Goal: Find specific page/section: Find specific page/section

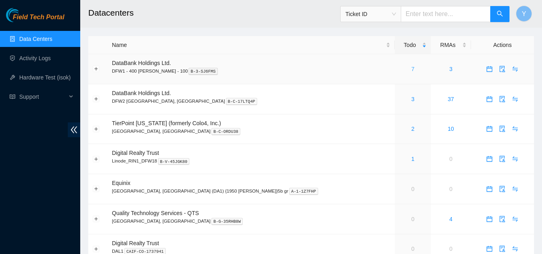
click at [411, 70] on link "7" at bounding box center [412, 69] width 3 height 6
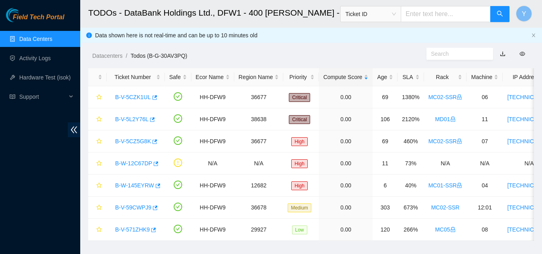
click at [50, 36] on link "Data Centers" at bounding box center [35, 39] width 33 height 6
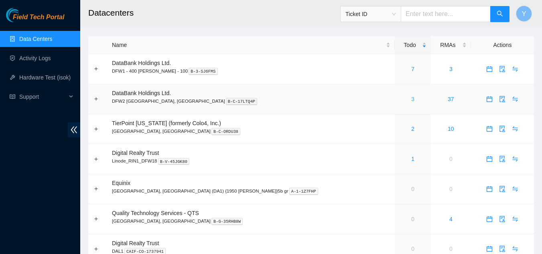
click at [411, 99] on link "3" at bounding box center [412, 99] width 3 height 6
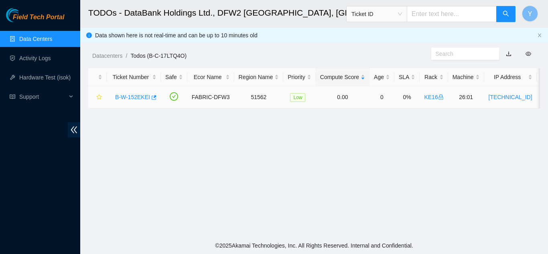
click at [133, 95] on link "B-W-152EKEI" at bounding box center [132, 97] width 35 height 6
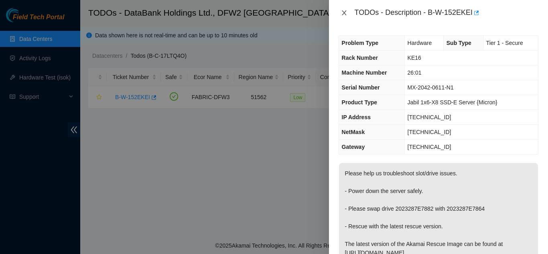
click at [345, 13] on icon "close" at bounding box center [344, 12] width 4 height 5
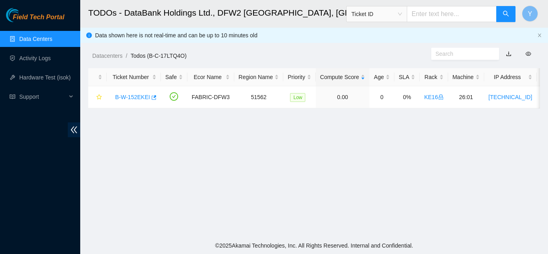
click at [42, 39] on link "Data Centers" at bounding box center [35, 39] width 33 height 6
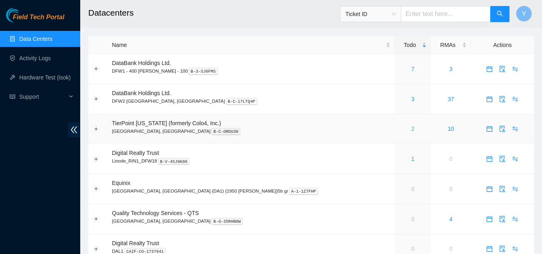
click at [411, 128] on link "2" at bounding box center [412, 129] width 3 height 6
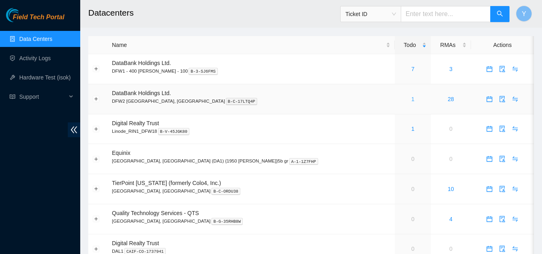
click at [411, 100] on link "1" at bounding box center [412, 99] width 3 height 6
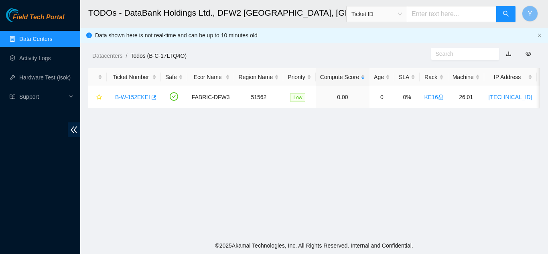
click at [43, 40] on link "Data Centers" at bounding box center [35, 39] width 33 height 6
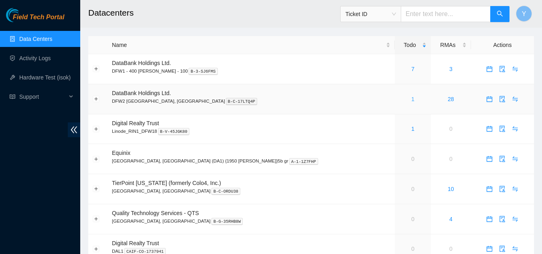
click at [399, 100] on div "1" at bounding box center [412, 99] width 27 height 9
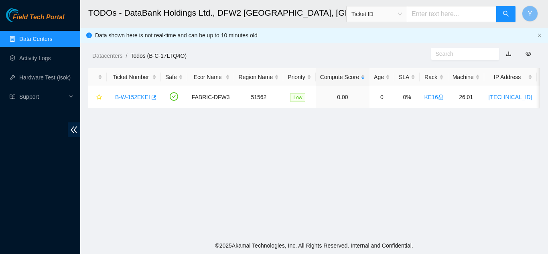
click at [45, 37] on link "Data Centers" at bounding box center [35, 39] width 33 height 6
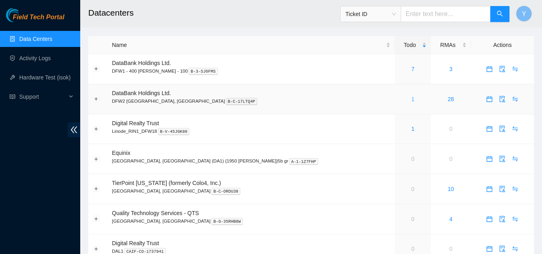
click at [411, 97] on link "1" at bounding box center [412, 99] width 3 height 6
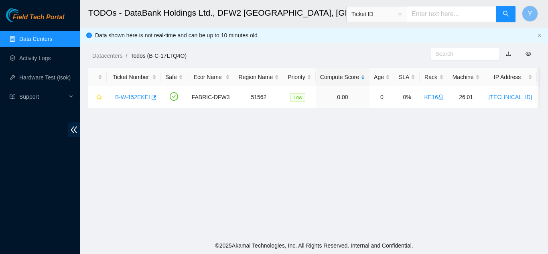
click at [36, 40] on link "Data Centers" at bounding box center [35, 39] width 33 height 6
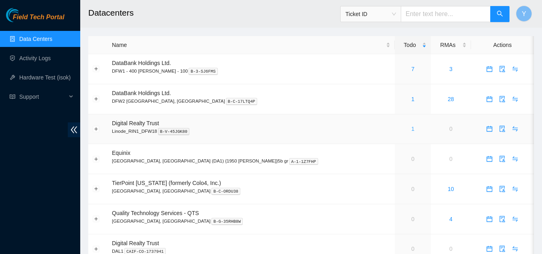
click at [411, 130] on link "1" at bounding box center [412, 129] width 3 height 6
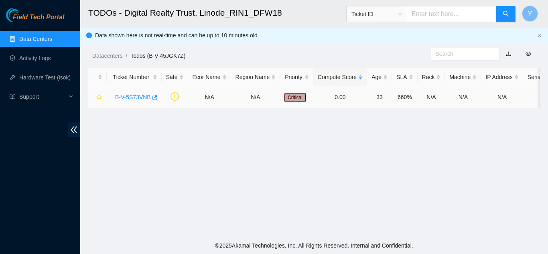
click at [134, 97] on link "B-V-5S73VNB" at bounding box center [133, 97] width 36 height 6
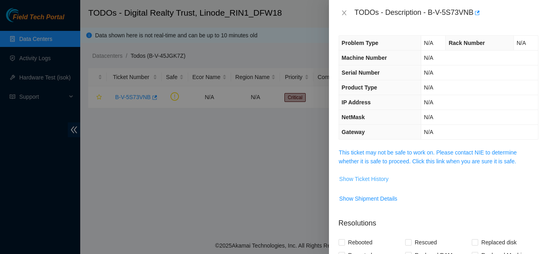
click at [363, 181] on span "Show Ticket History" at bounding box center [363, 178] width 49 height 9
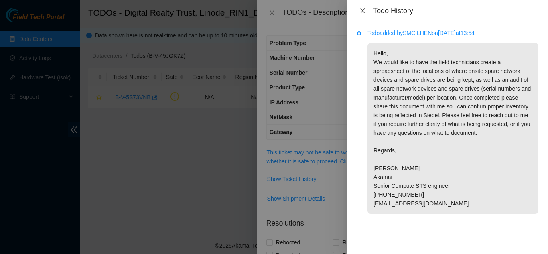
click at [363, 12] on icon "close" at bounding box center [362, 10] width 4 height 5
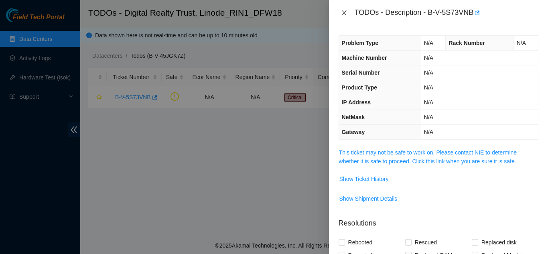
click at [346, 13] on icon "close" at bounding box center [344, 13] width 6 height 6
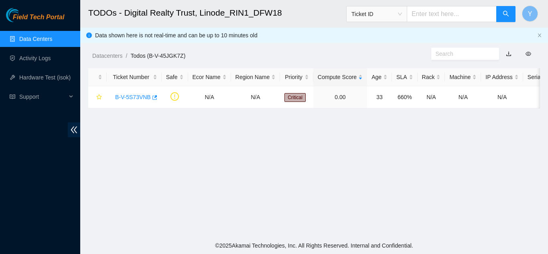
click at [41, 36] on link "Data Centers" at bounding box center [35, 39] width 33 height 6
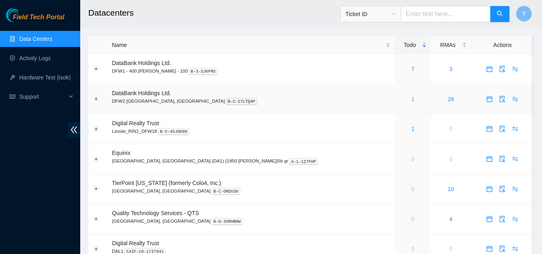
click at [411, 99] on link "1" at bounding box center [412, 99] width 3 height 6
click at [411, 100] on link "1" at bounding box center [412, 99] width 3 height 6
click at [399, 69] on div "7" at bounding box center [412, 69] width 27 height 9
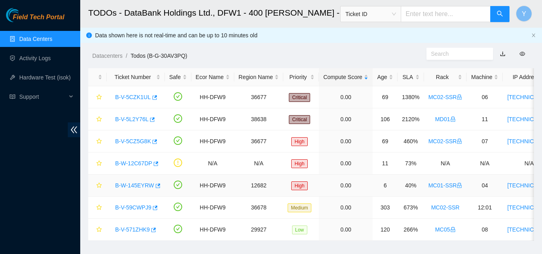
click at [146, 183] on link "B-W-145EYRW" at bounding box center [134, 185] width 39 height 6
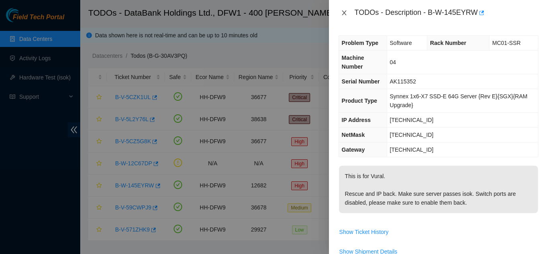
click at [343, 14] on icon "close" at bounding box center [344, 12] width 4 height 5
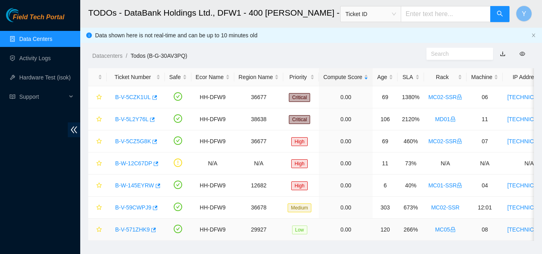
click at [131, 229] on link "B-V-571ZHK9" at bounding box center [132, 229] width 34 height 6
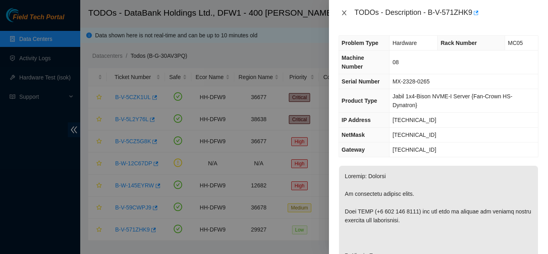
click at [342, 12] on icon "close" at bounding box center [344, 13] width 6 height 6
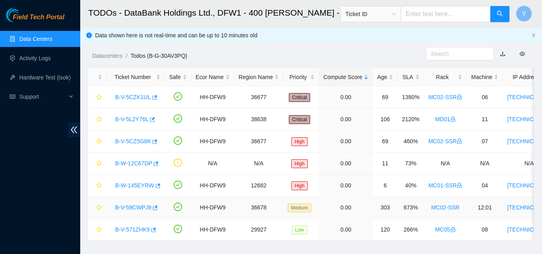
click at [134, 207] on link "B-V-59CWPJ9" at bounding box center [133, 207] width 36 height 6
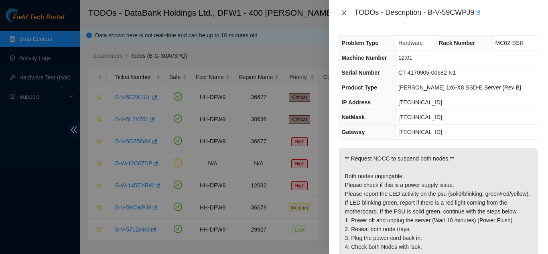
click at [344, 11] on icon "close" at bounding box center [344, 13] width 6 height 6
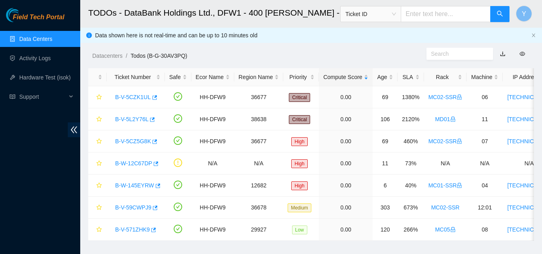
click at [52, 37] on link "Data Centers" at bounding box center [35, 39] width 33 height 6
